Goal: Complete application form

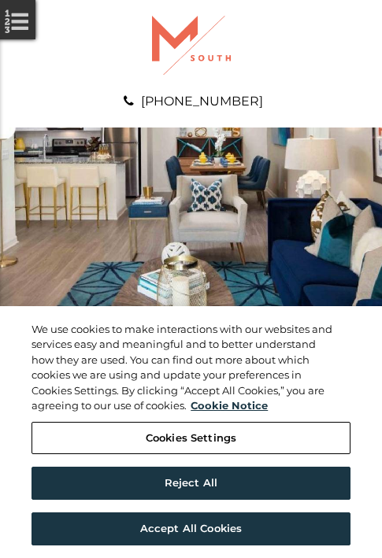
scroll to position [805, 0]
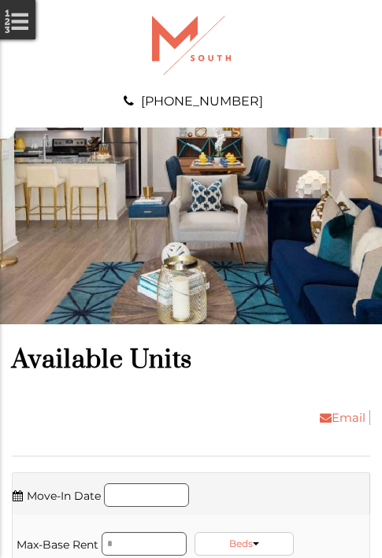
scroll to position [1174, 0]
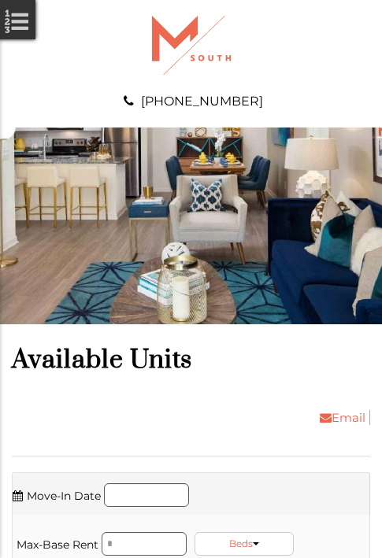
scroll to position [1711, 0]
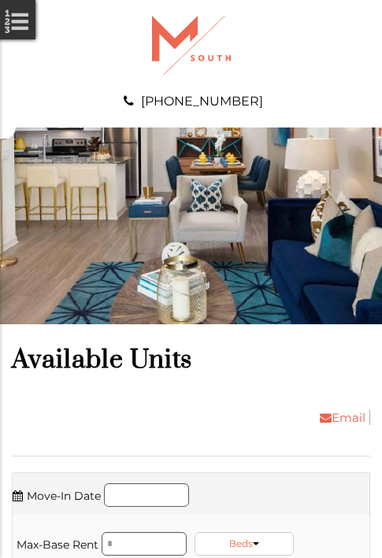
scroll to position [2080, 0]
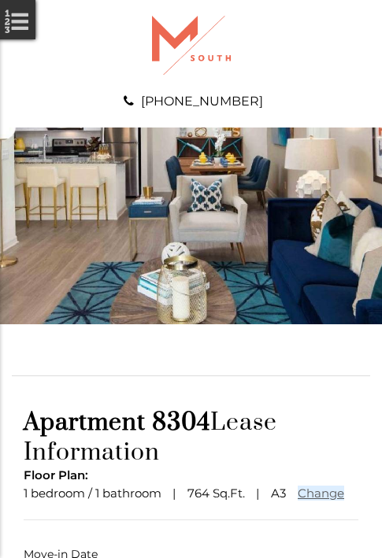
scroll to position [116, 0]
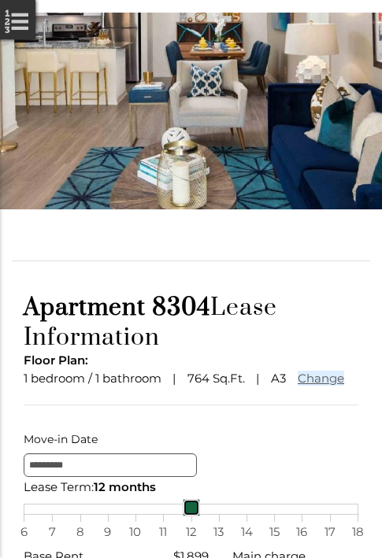
click at [190, 516] on link at bounding box center [191, 507] width 17 height 17
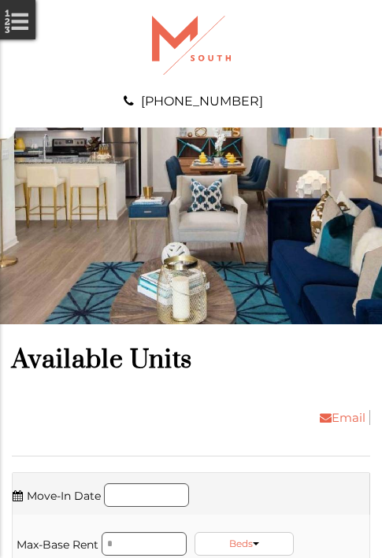
scroll to position [2616, 0]
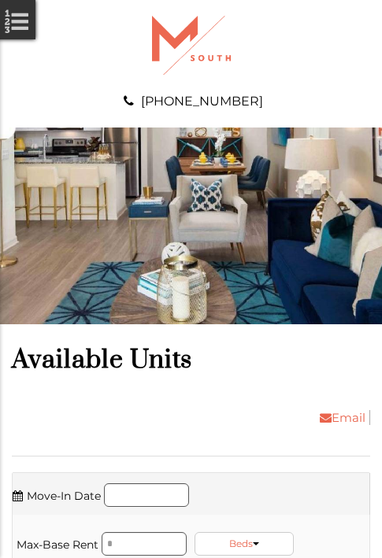
scroll to position [2885, 0]
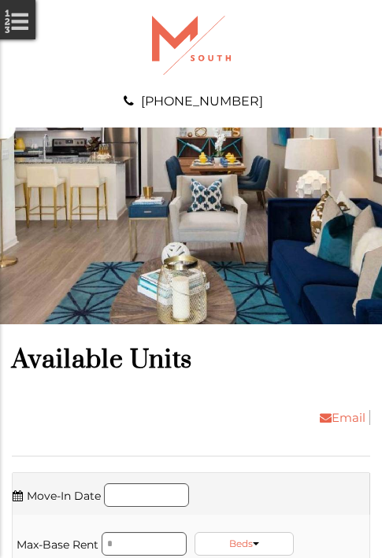
scroll to position [3153, 0]
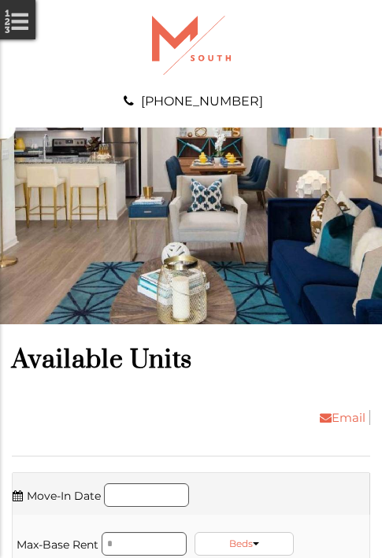
scroll to position [4428, 0]
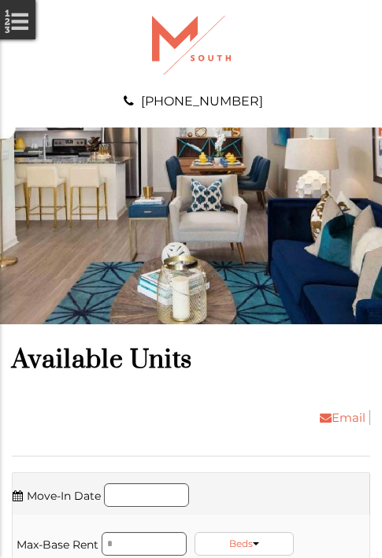
scroll to position [4964, 0]
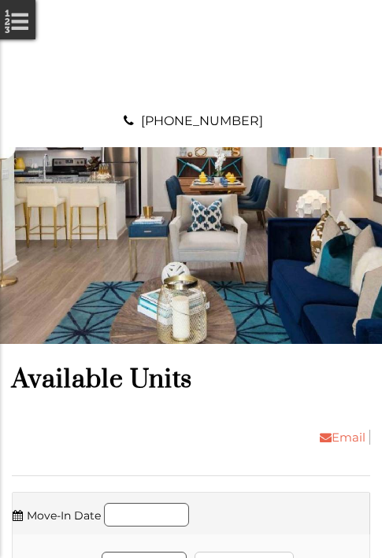
scroll to position [5333, 0]
